Goal: Browse casually

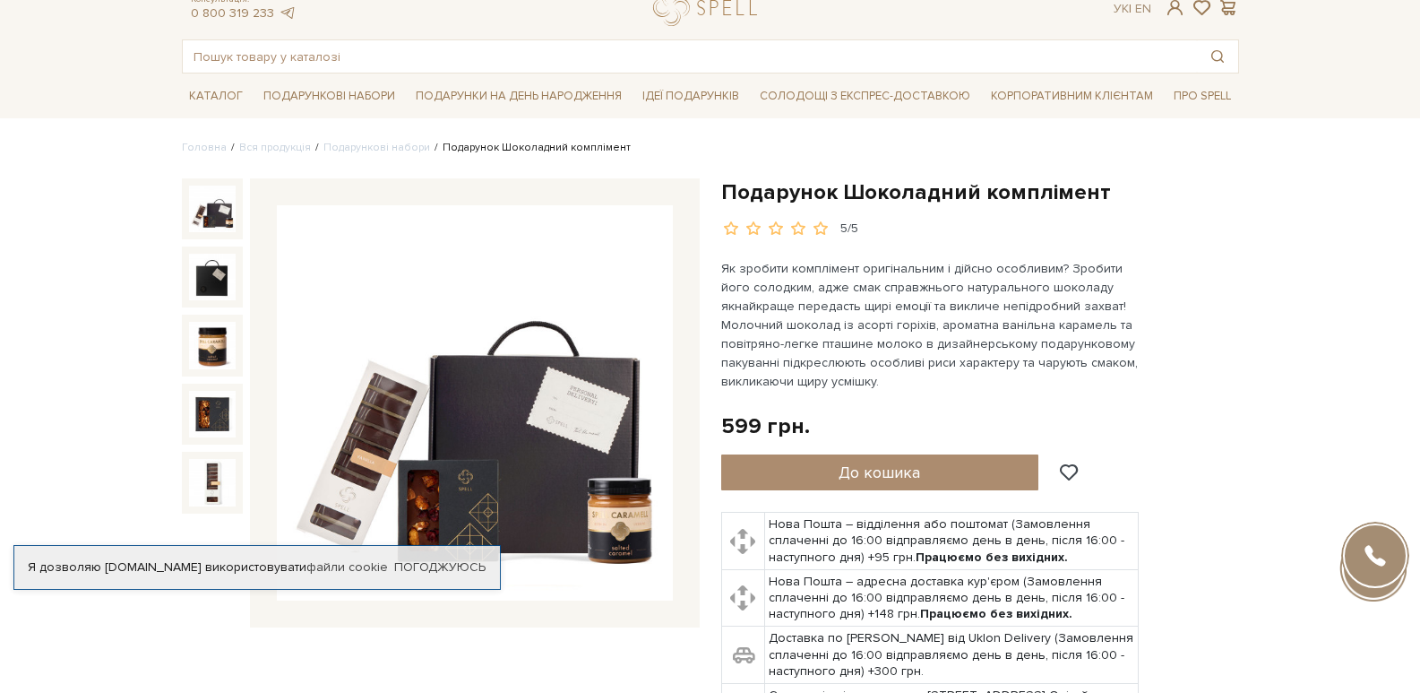
scroll to position [90, 0]
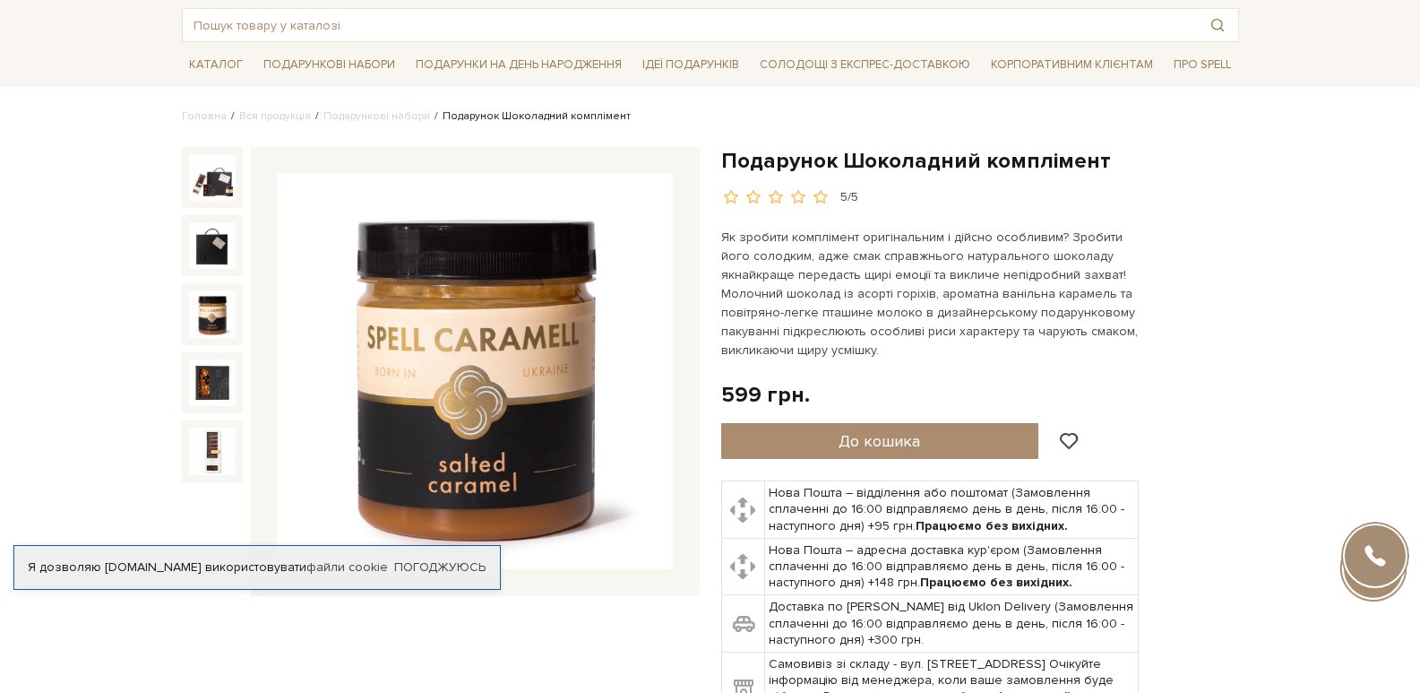
click at [208, 311] on img at bounding box center [212, 313] width 47 height 47
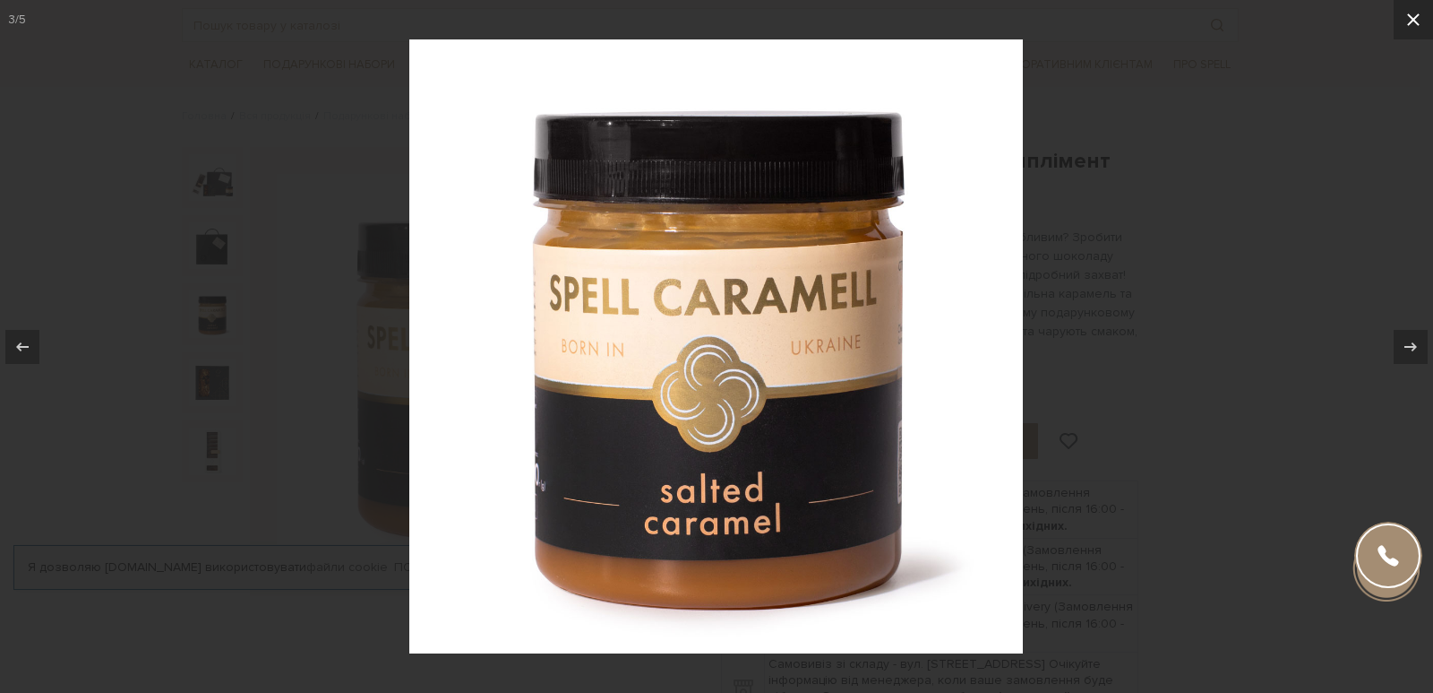
click at [1416, 13] on icon at bounding box center [1414, 20] width 22 height 22
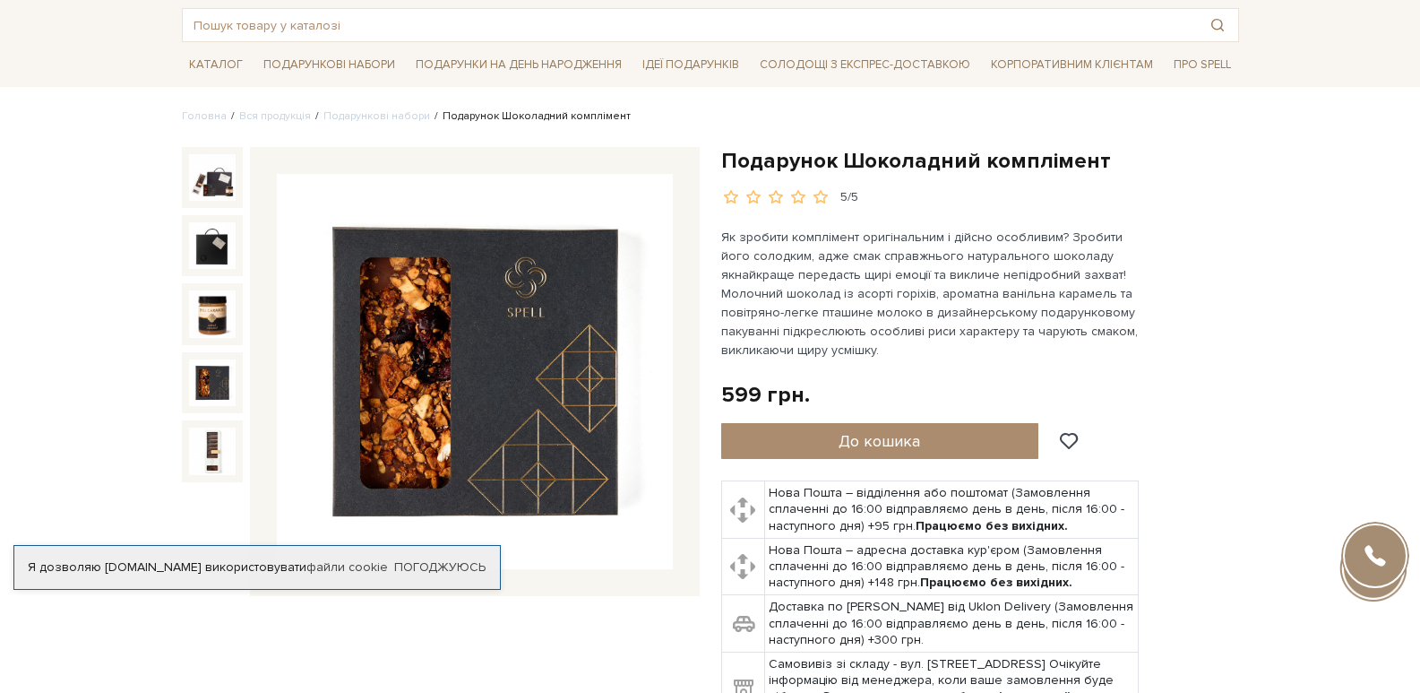
click at [203, 372] on img at bounding box center [212, 382] width 47 height 47
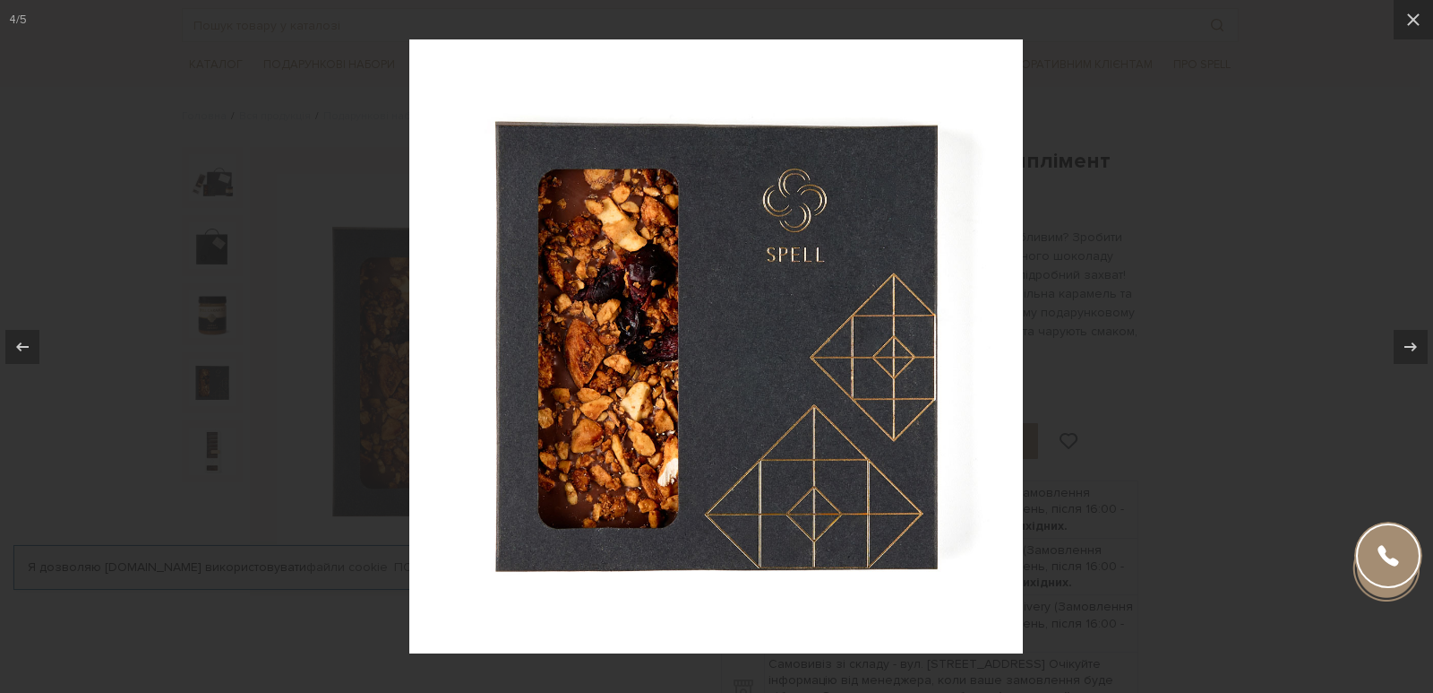
click at [207, 427] on div at bounding box center [716, 346] width 1433 height 693
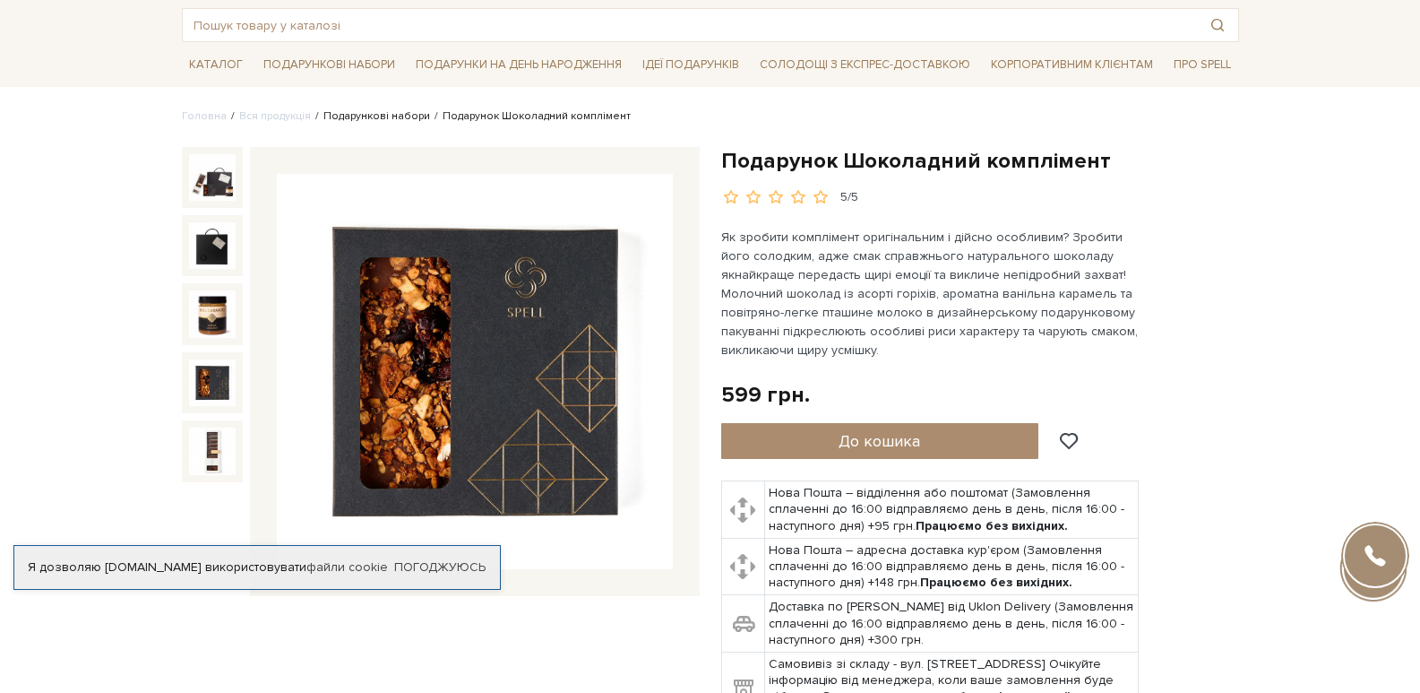
click at [383, 116] on link "Подарункові набори" at bounding box center [376, 115] width 107 height 13
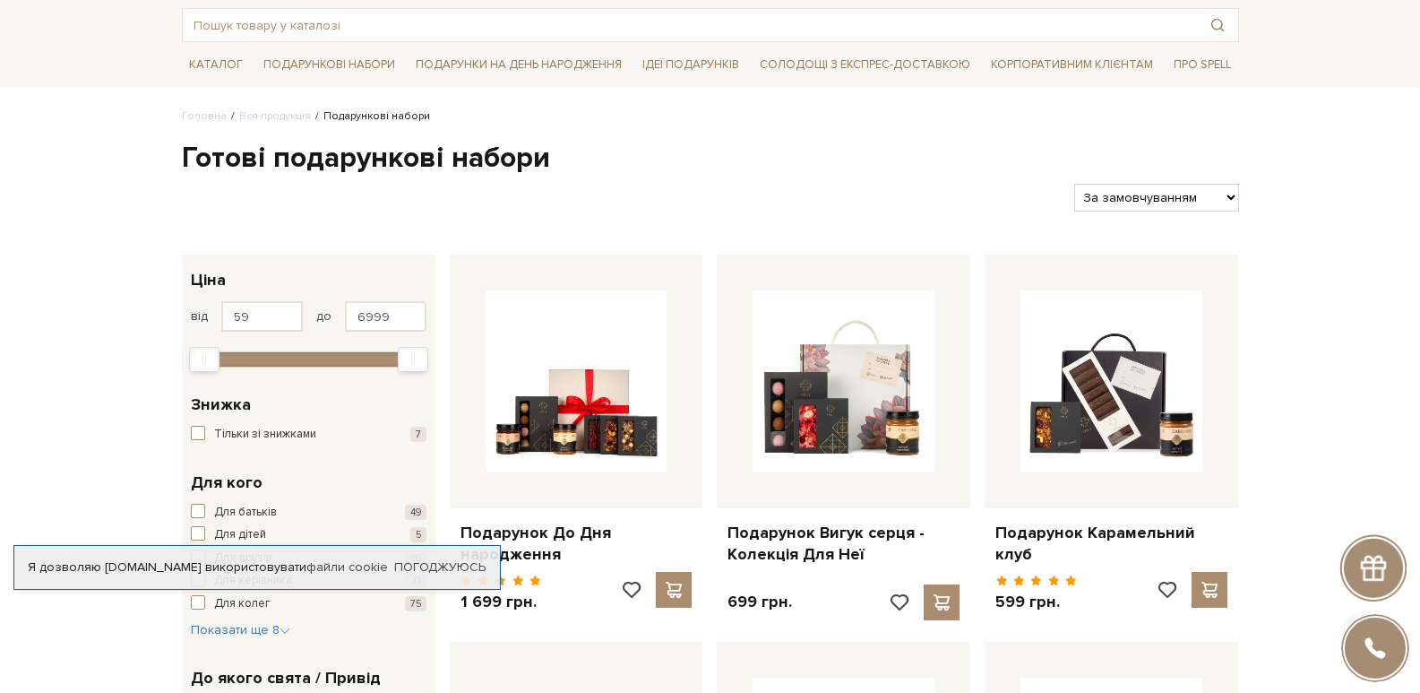
scroll to position [269, 0]
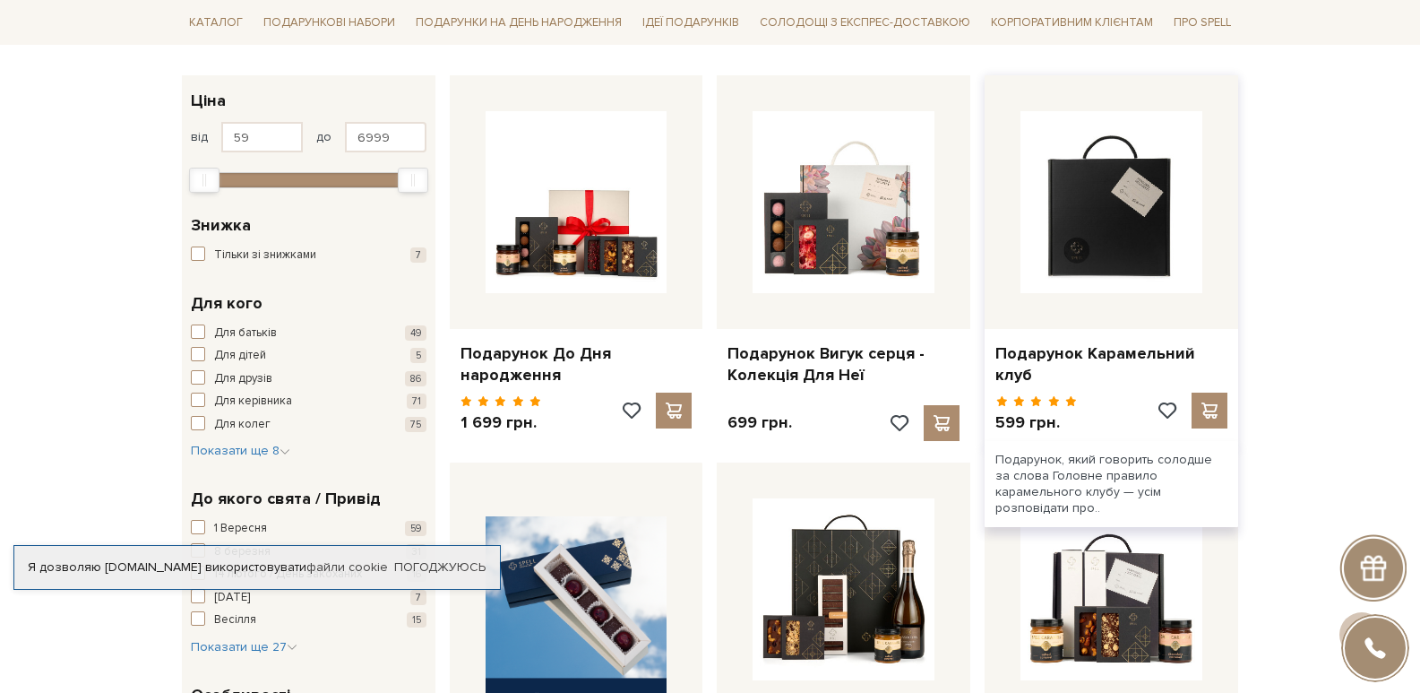
click at [1097, 259] on img at bounding box center [1111, 202] width 182 height 182
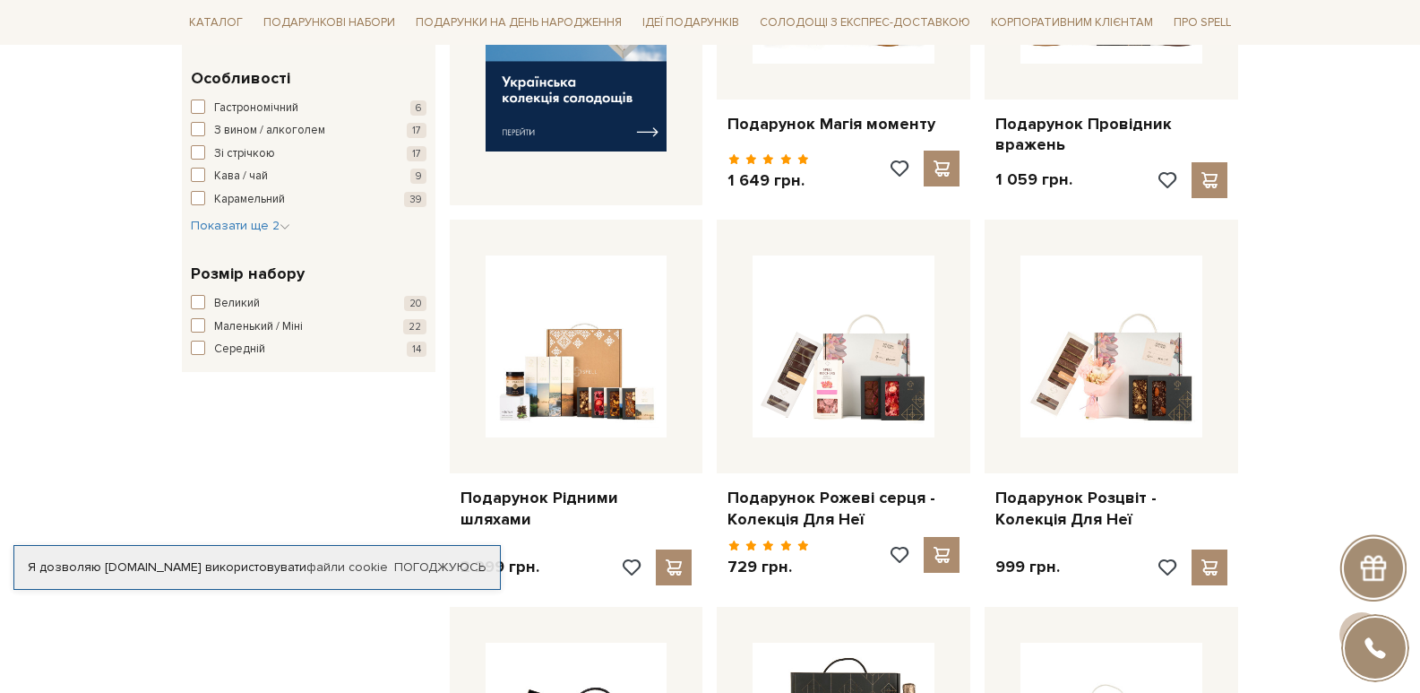
scroll to position [896, 0]
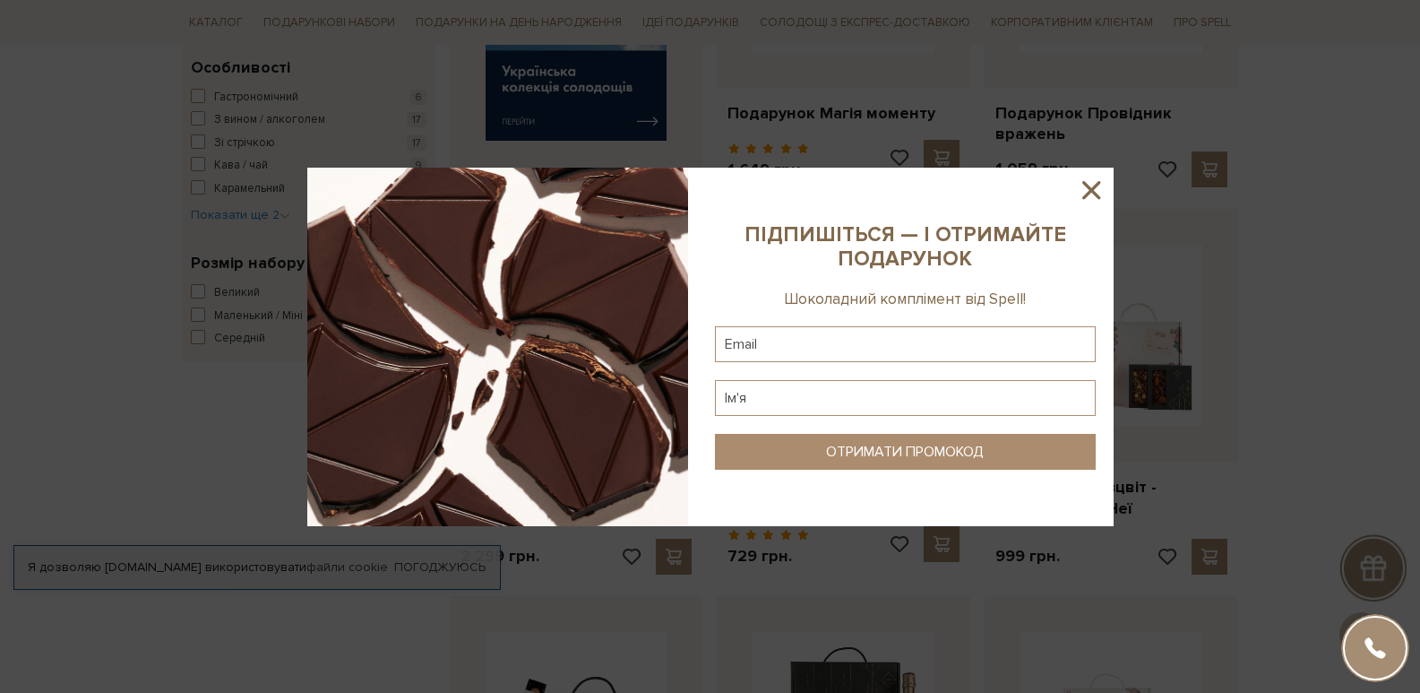
drag, startPoint x: 1092, startPoint y: 178, endPoint x: 1113, endPoint y: 197, distance: 27.9
click at [1092, 182] on icon at bounding box center [1091, 190] width 30 height 30
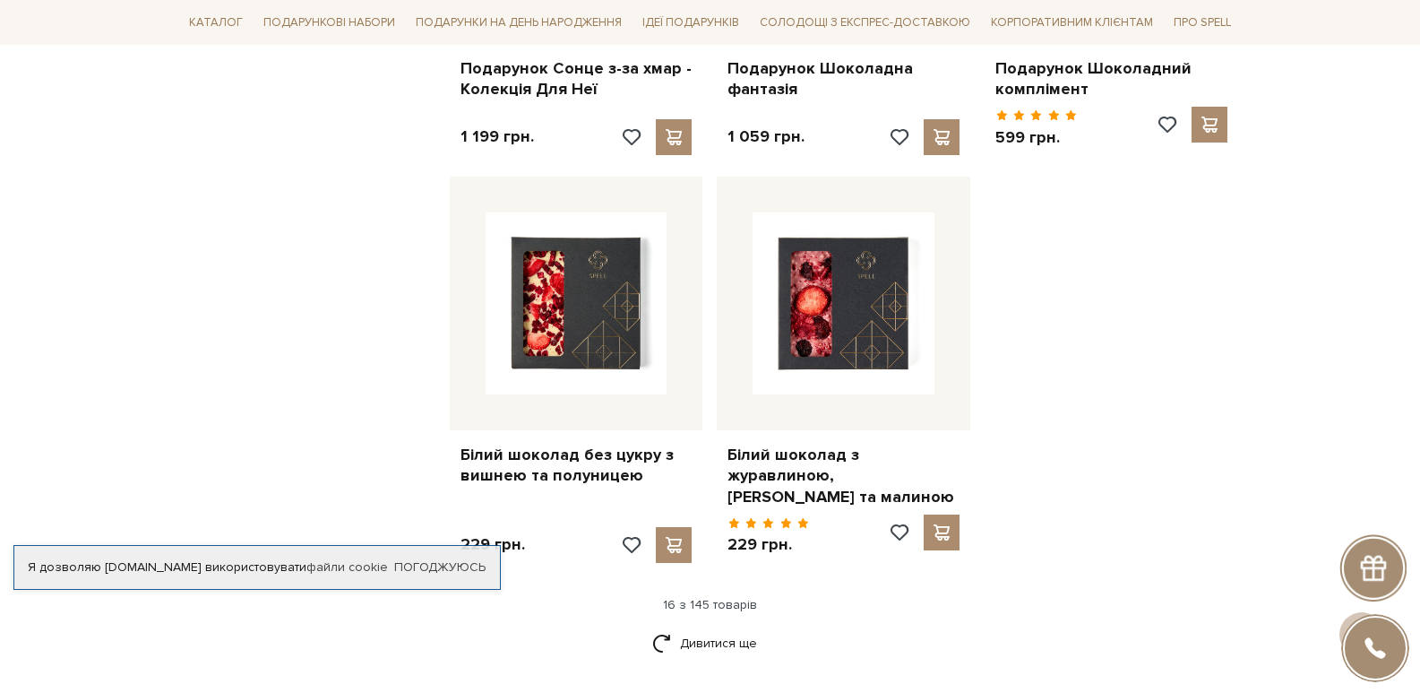
scroll to position [2150, 0]
